Goal: Navigation & Orientation: Find specific page/section

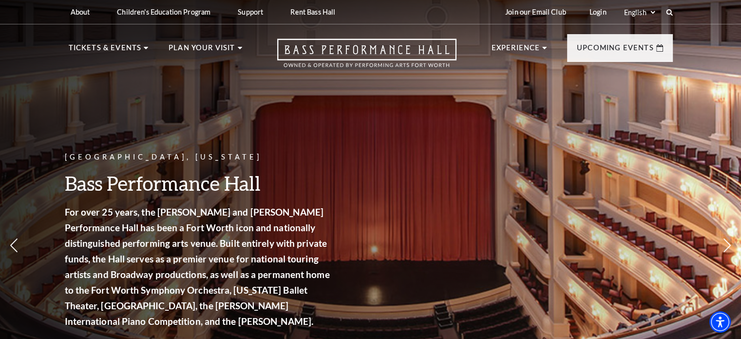
click at [292, 176] on link "Mobile Ticketing" at bounding box center [270, 180] width 80 height 13
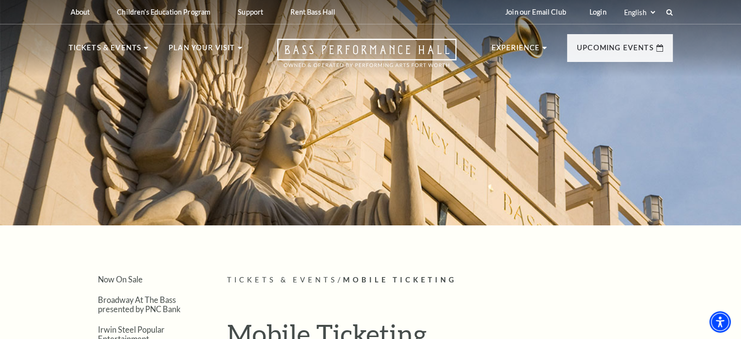
click at [97, 97] on link "Now On Sale" at bounding box center [105, 97] width 56 height 8
click at [90, 211] on link "Calendar" at bounding box center [98, 213] width 42 height 8
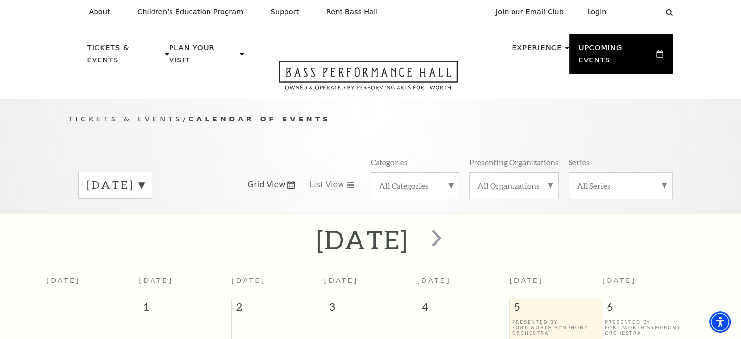
click at [125, 116] on link "Now On Sale" at bounding box center [123, 120] width 57 height 8
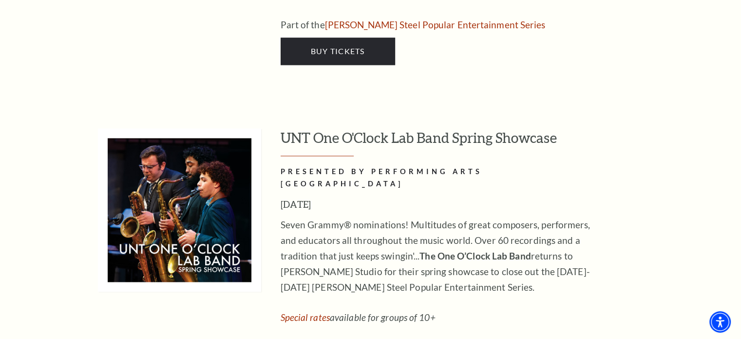
scroll to position [5116, 0]
